Goal: Information Seeking & Learning: Learn about a topic

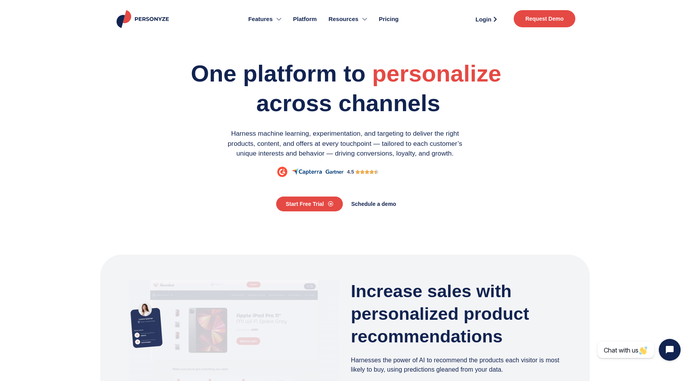
click at [389, 23] on span "Pricing" at bounding box center [389, 19] width 20 height 9
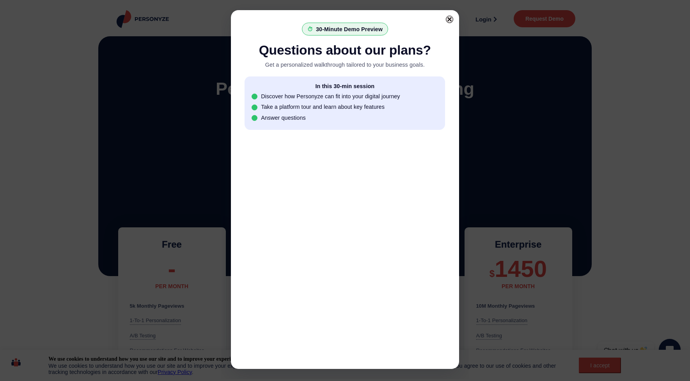
click at [449, 16] on div at bounding box center [449, 19] width 7 height 7
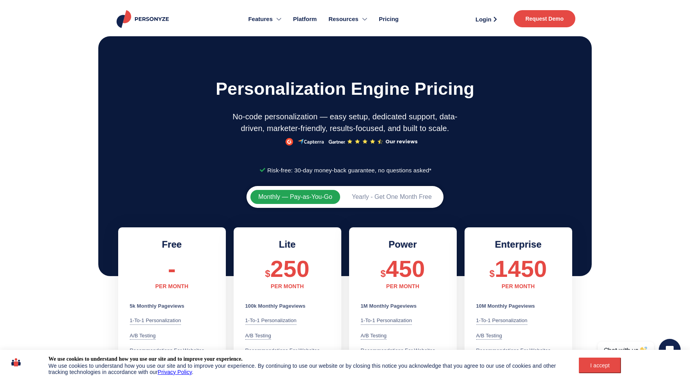
click at [119, 18] on img at bounding box center [143, 19] width 57 height 18
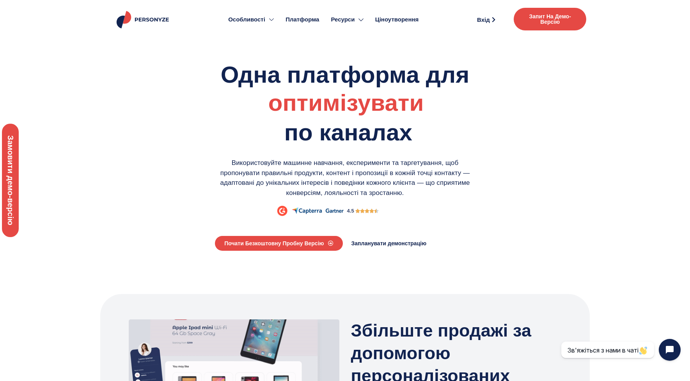
click at [155, 21] on img at bounding box center [143, 20] width 57 height 18
